Goal: Task Accomplishment & Management: Use online tool/utility

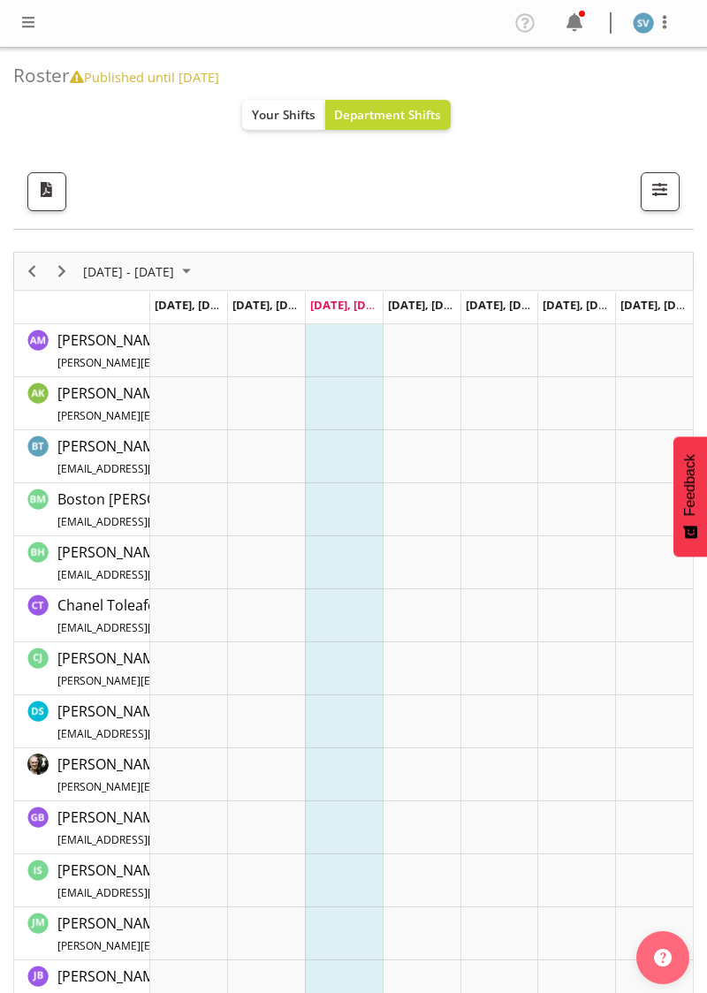
click at [34, 17] on span at bounding box center [28, 21] width 21 height 21
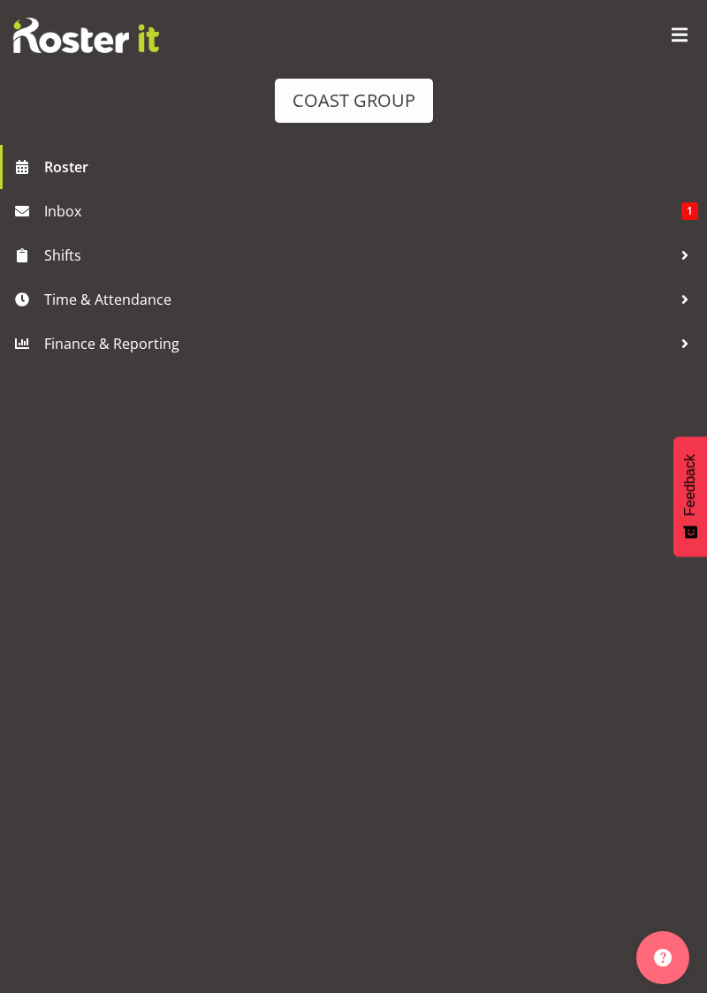
click at [235, 315] on link "Time & Attendance" at bounding box center [353, 299] width 707 height 44
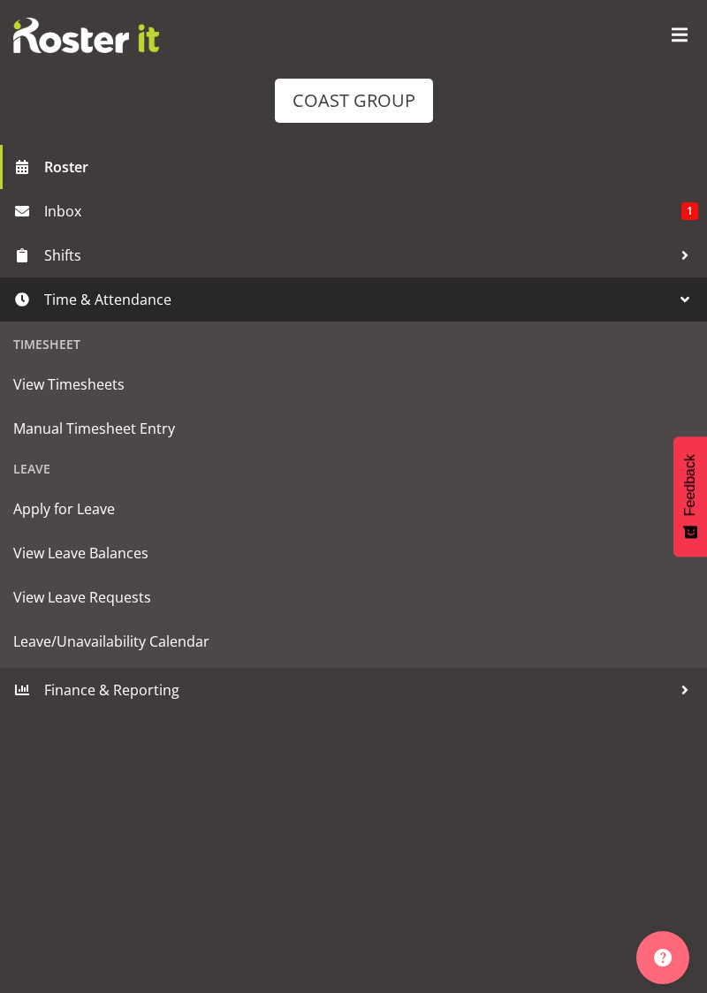
click at [85, 445] on link "Manual Timesheet Entry" at bounding box center [353, 428] width 698 height 44
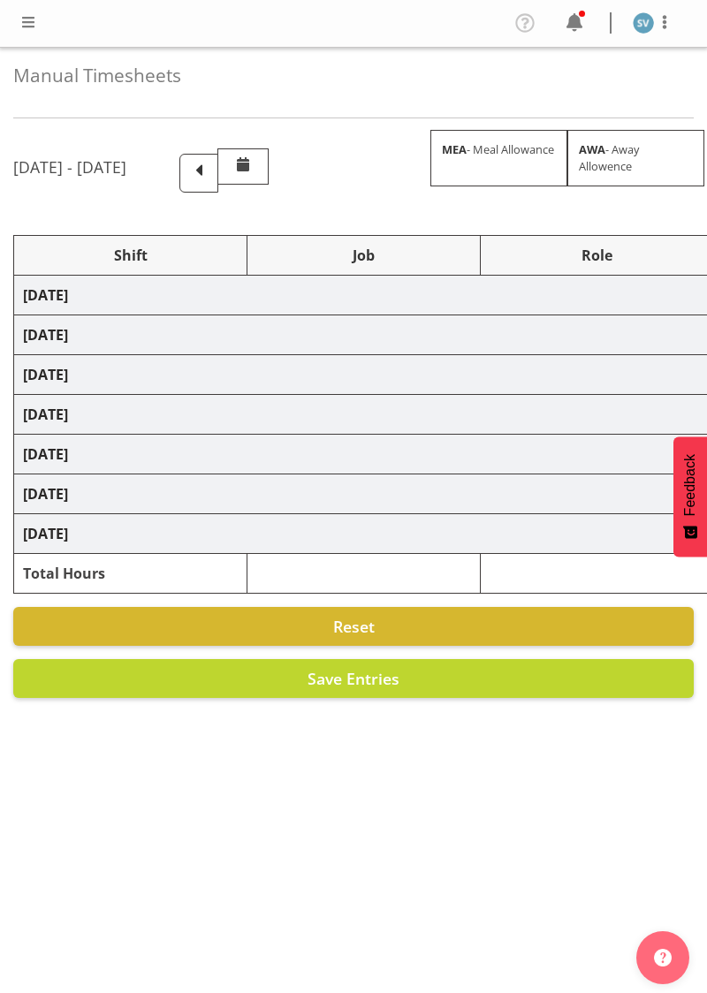
select select "70400"
select select "69"
select select "70400"
select select "69"
select select "70400"
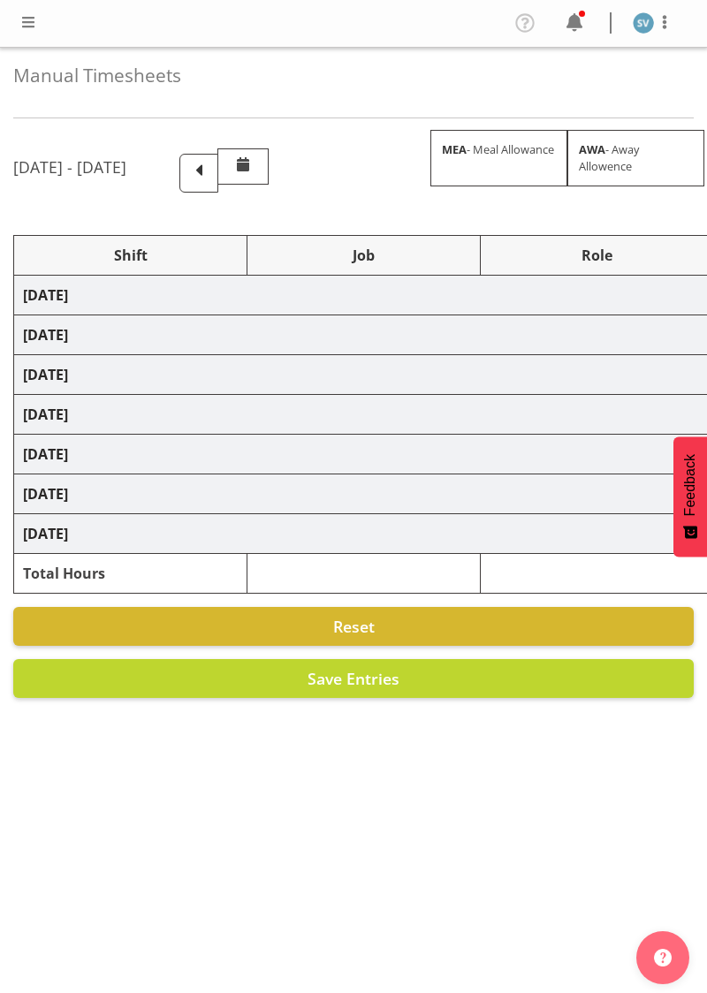
select select "69"
select select "70400"
select select "69"
select select "70400"
select select "69"
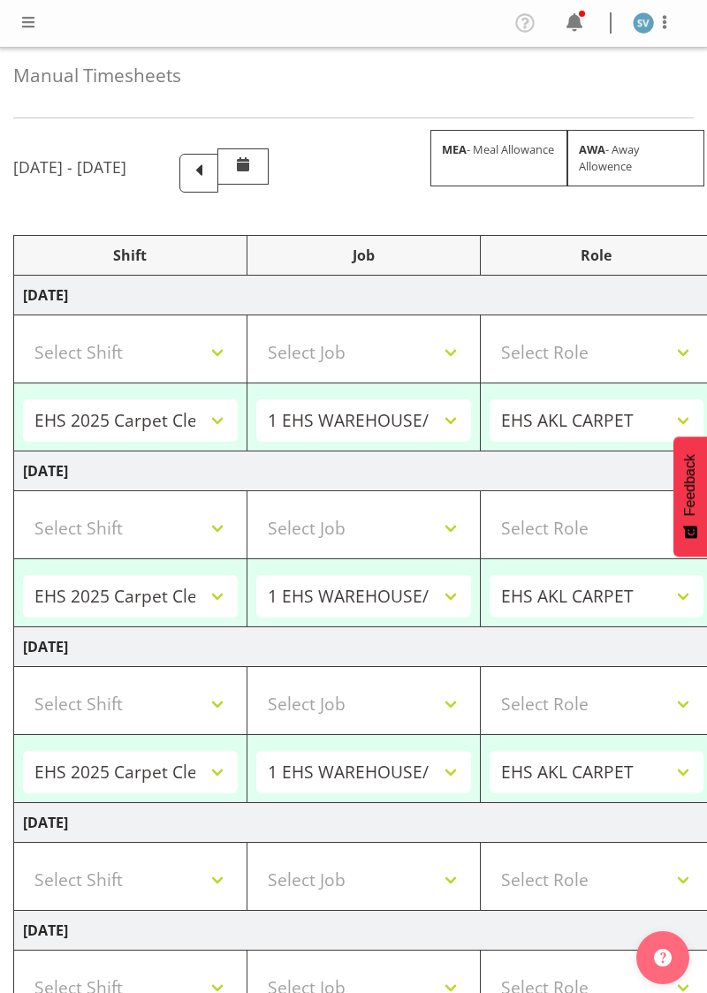
click at [210, 164] on span at bounding box center [198, 170] width 23 height 23
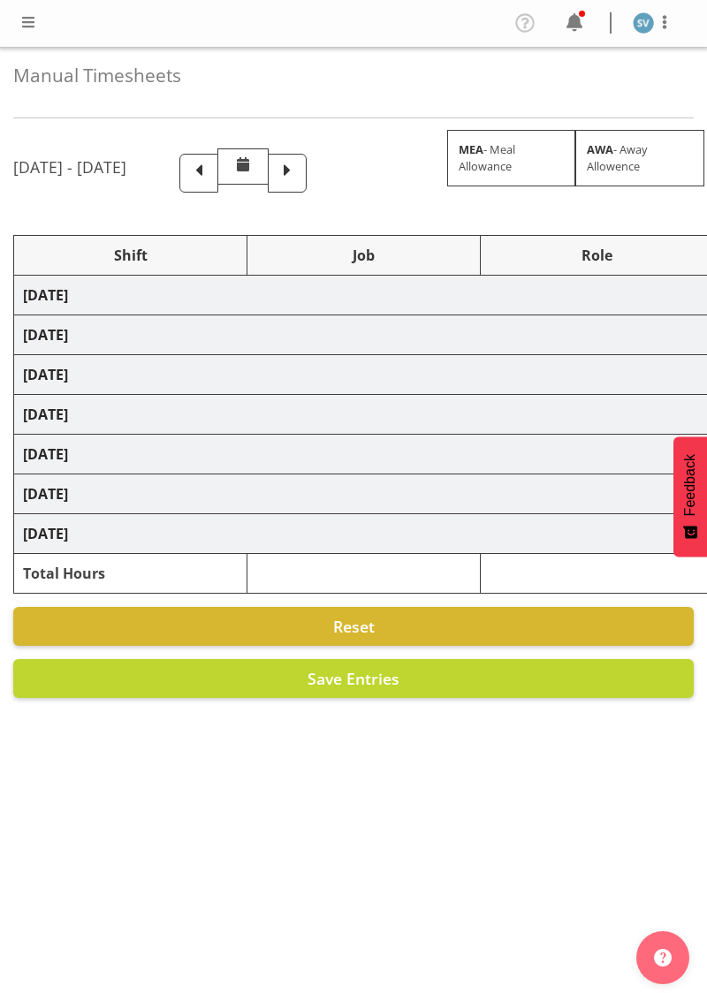
select select "70400"
select select "69"
select select "70400"
select select "69"
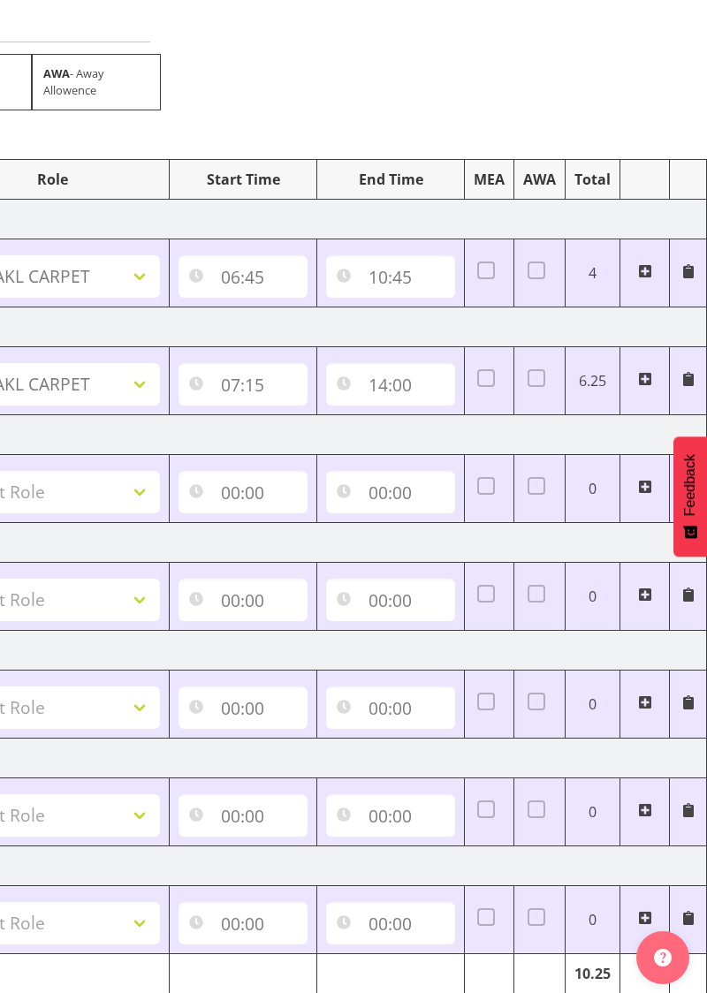
scroll to position [138, 0]
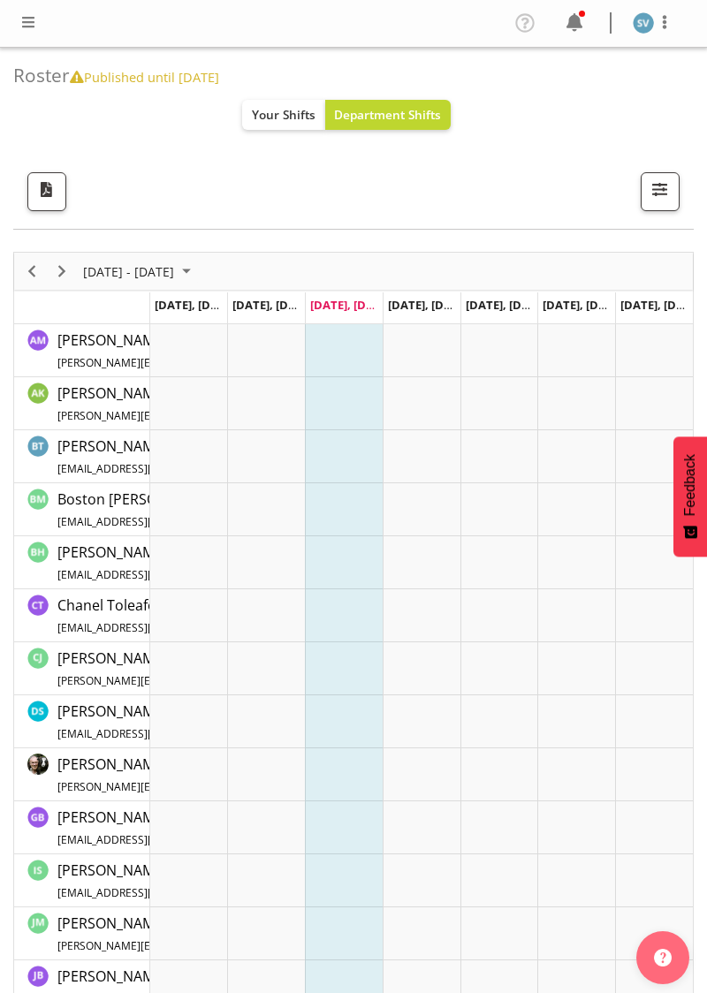
click at [646, 21] on img at bounding box center [643, 22] width 21 height 21
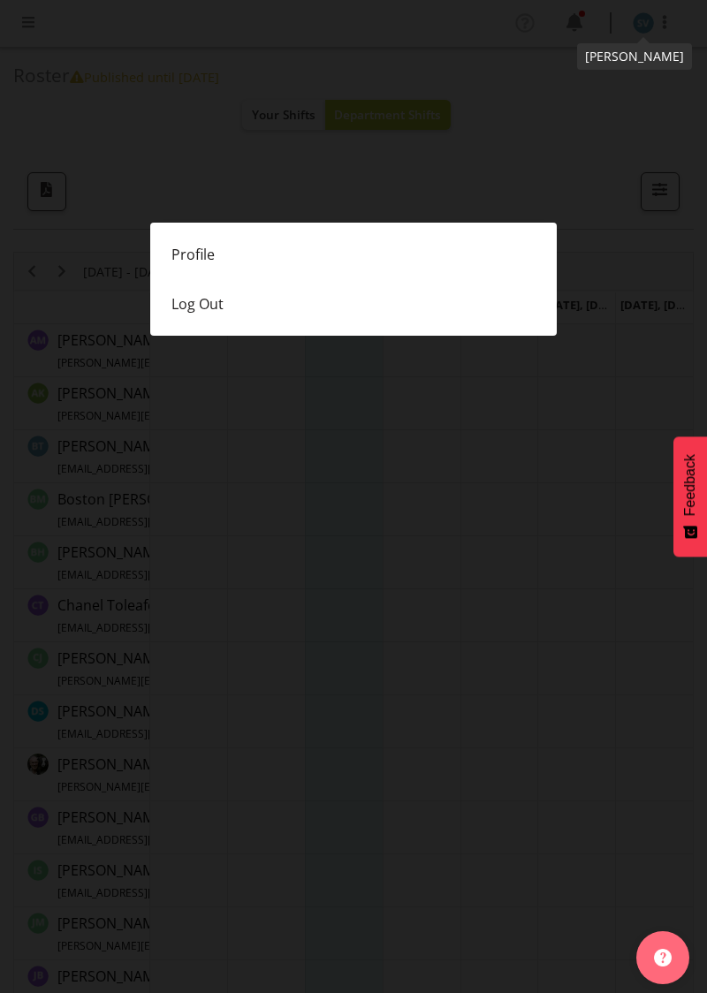
click at [414, 313] on link "Log Out" at bounding box center [353, 303] width 406 height 49
